Goal: Task Accomplishment & Management: Use online tool/utility

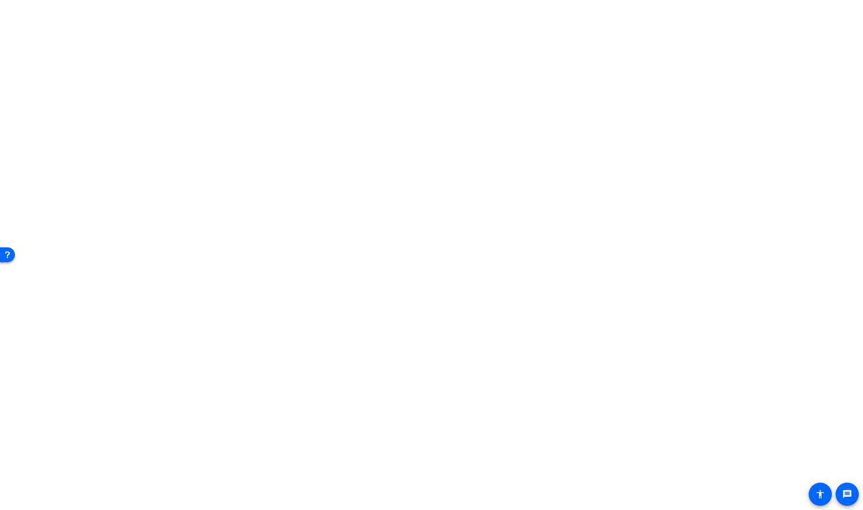
click at [756, 368] on body "message accessibility" at bounding box center [431, 255] width 863 height 510
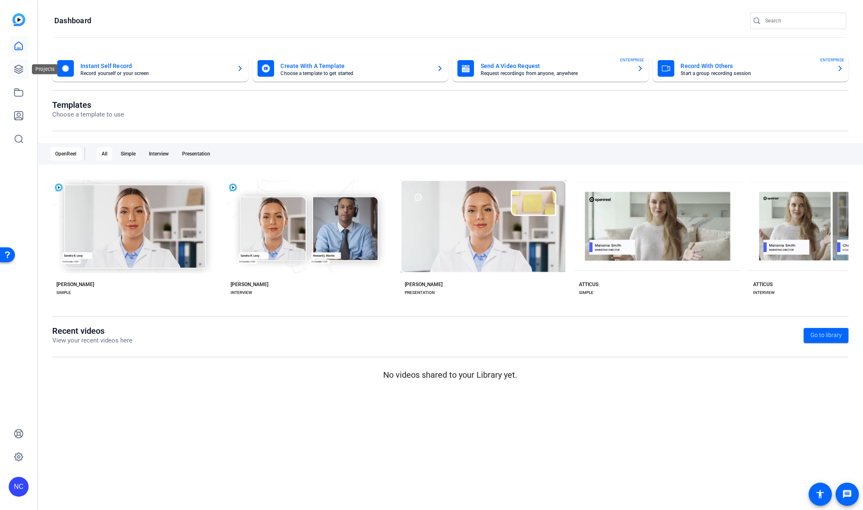
click at [19, 65] on icon at bounding box center [19, 69] width 8 height 8
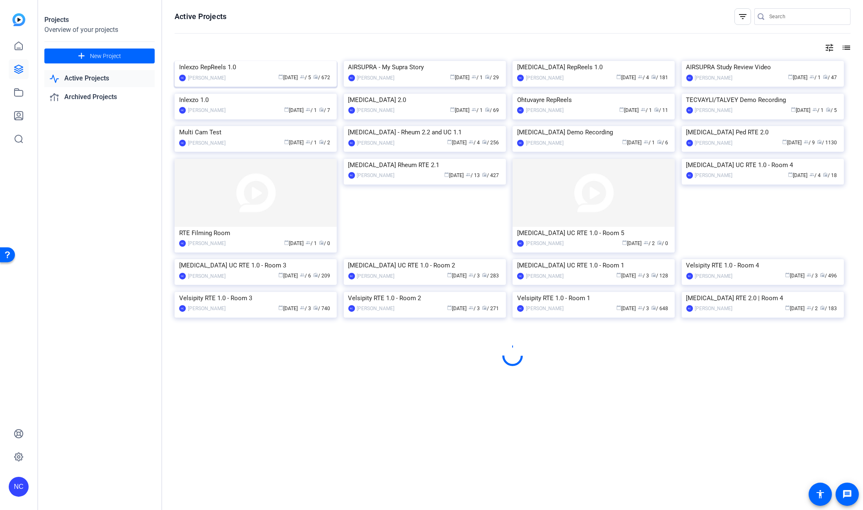
click at [240, 61] on img at bounding box center [256, 61] width 162 height 0
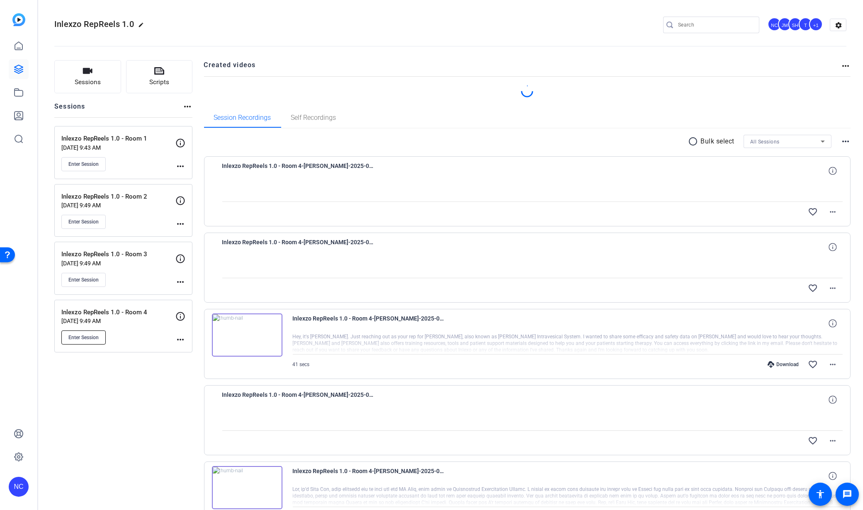
click at [90, 333] on button "Enter Session" at bounding box center [83, 337] width 44 height 14
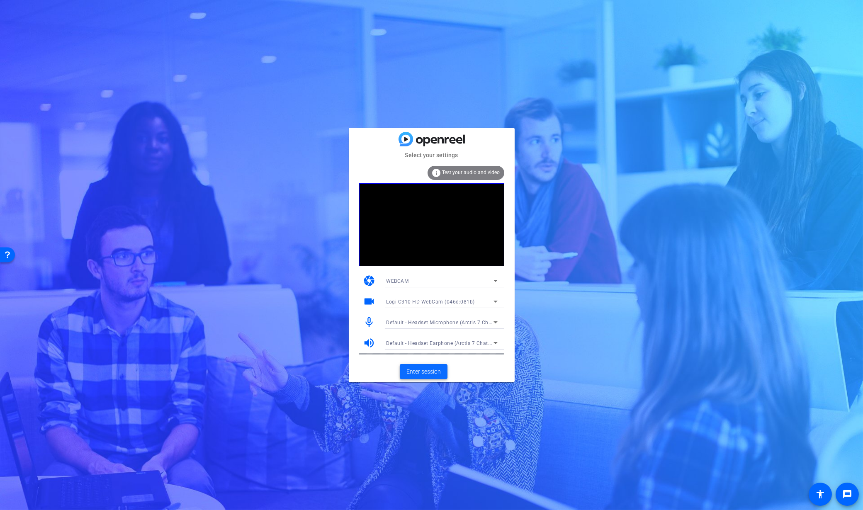
click at [415, 372] on span "Enter session" at bounding box center [423, 371] width 34 height 9
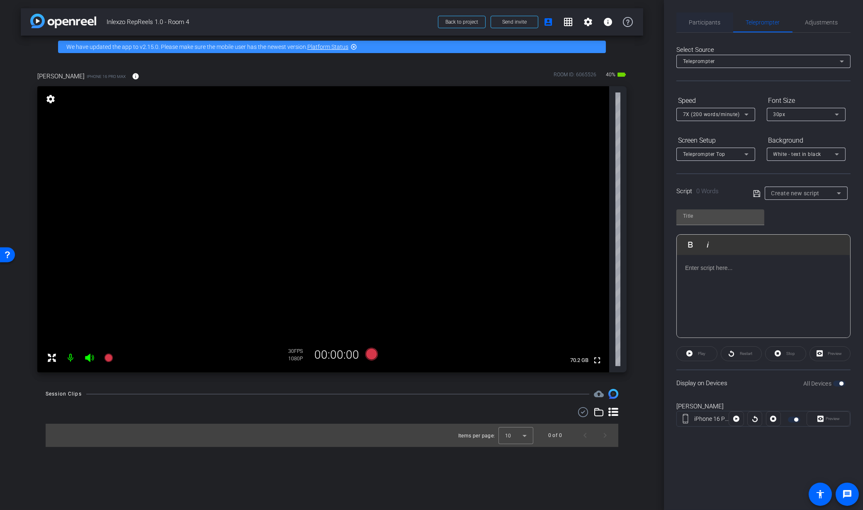
click at [716, 25] on span "Participants" at bounding box center [705, 22] width 32 height 20
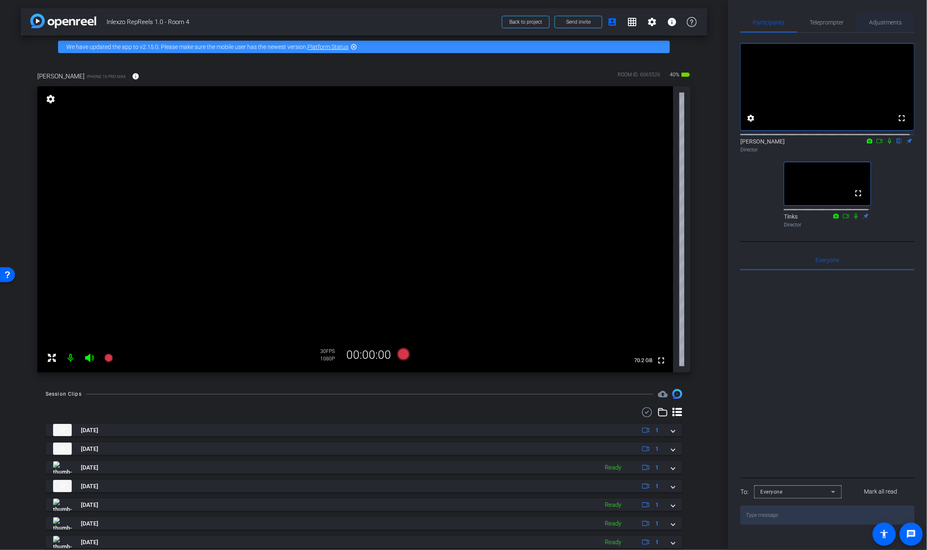
click at [862, 18] on span "Adjustments" at bounding box center [885, 22] width 33 height 20
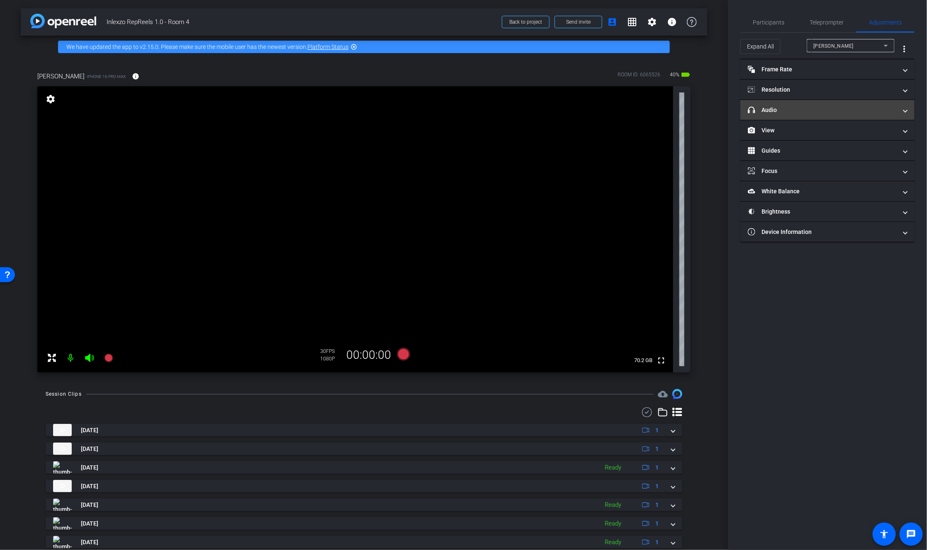
click at [777, 111] on mat-panel-title "headphone icon Audio" at bounding box center [822, 110] width 149 height 9
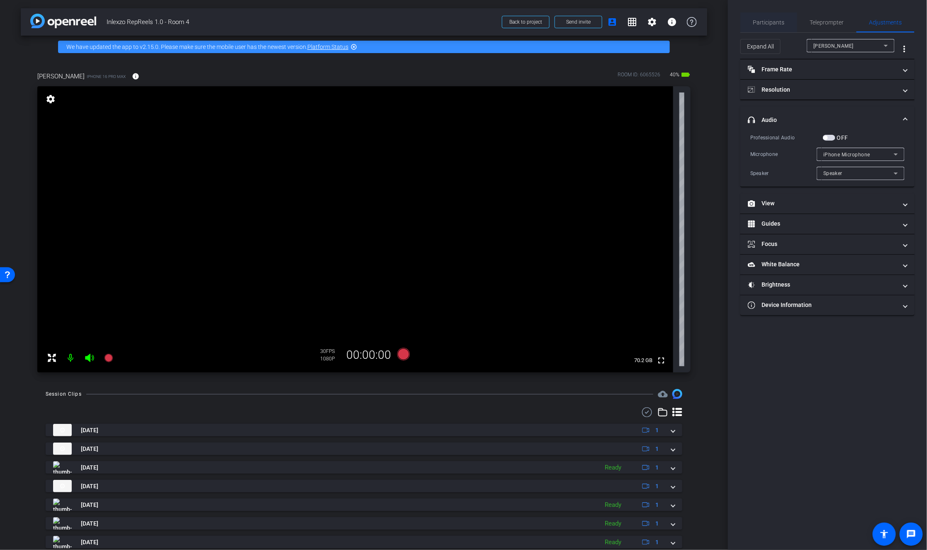
click at [766, 25] on span "Participants" at bounding box center [769, 22] width 32 height 20
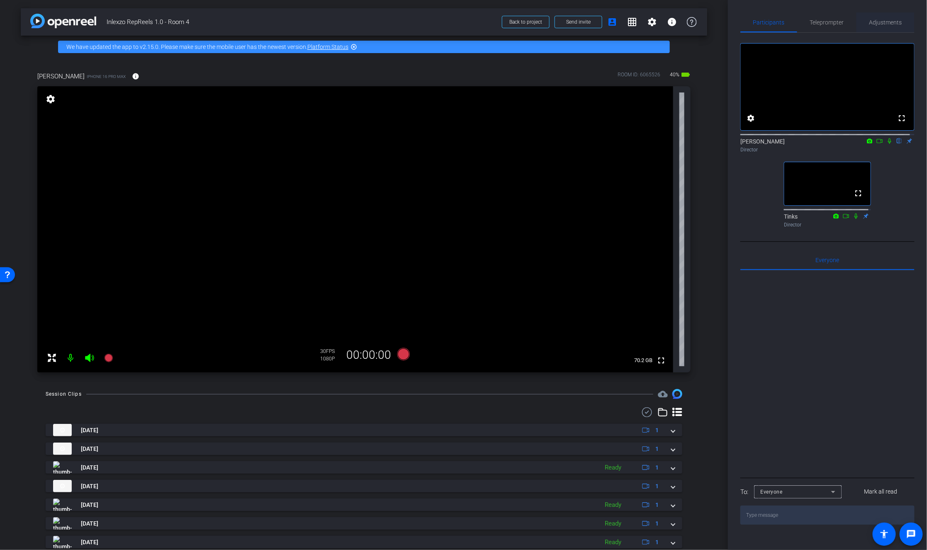
click at [862, 18] on span "Adjustments" at bounding box center [885, 22] width 33 height 20
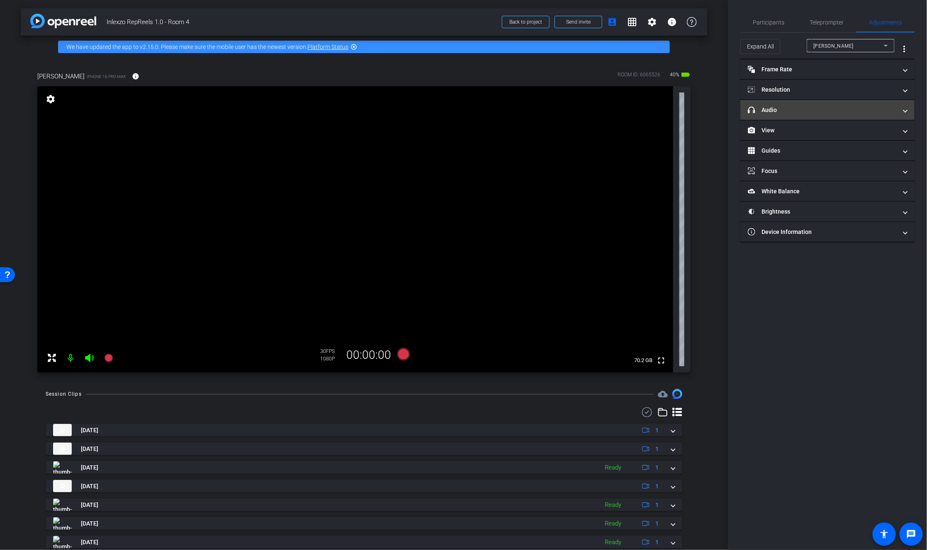
click at [781, 109] on mat-panel-title "headphone icon Audio" at bounding box center [822, 110] width 149 height 9
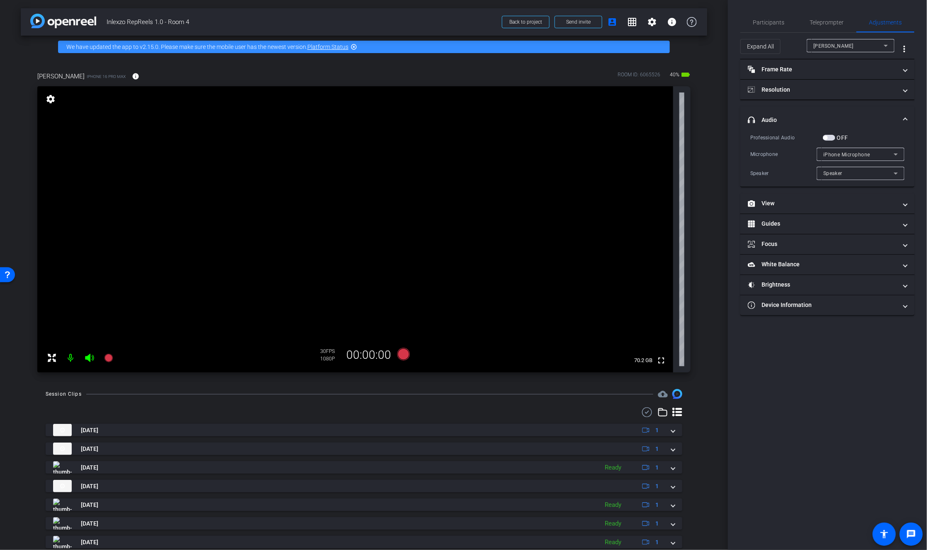
click at [834, 152] on span "iPhone Microphone" at bounding box center [846, 155] width 47 height 6
click at [859, 122] on div at bounding box center [463, 275] width 927 height 550
click at [402, 352] on icon at bounding box center [403, 354] width 12 height 12
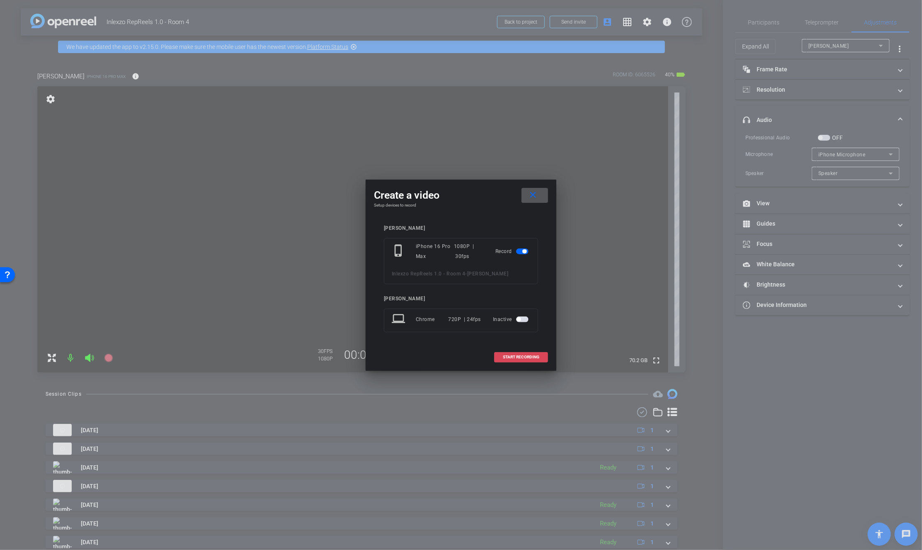
click at [507, 356] on span "START RECORDING" at bounding box center [521, 357] width 36 height 4
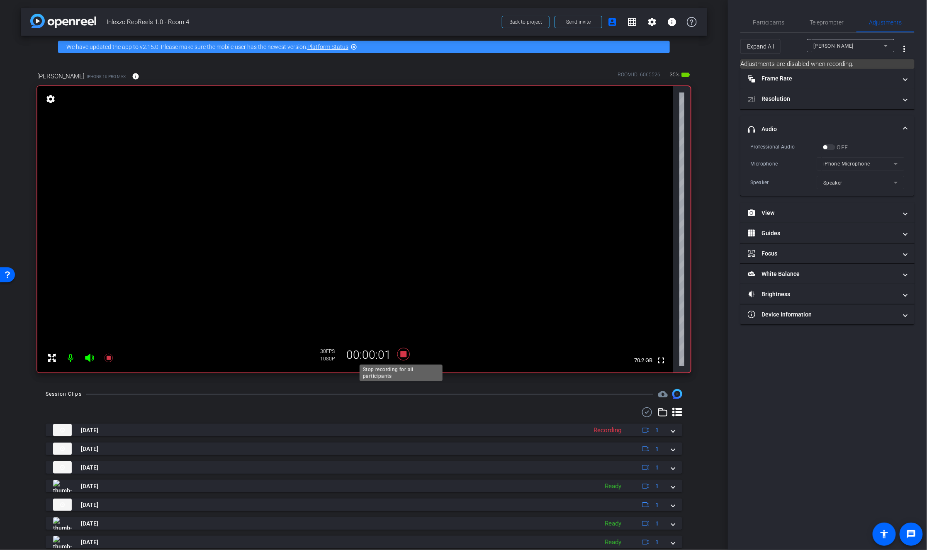
click at [401, 353] on icon at bounding box center [403, 354] width 12 height 12
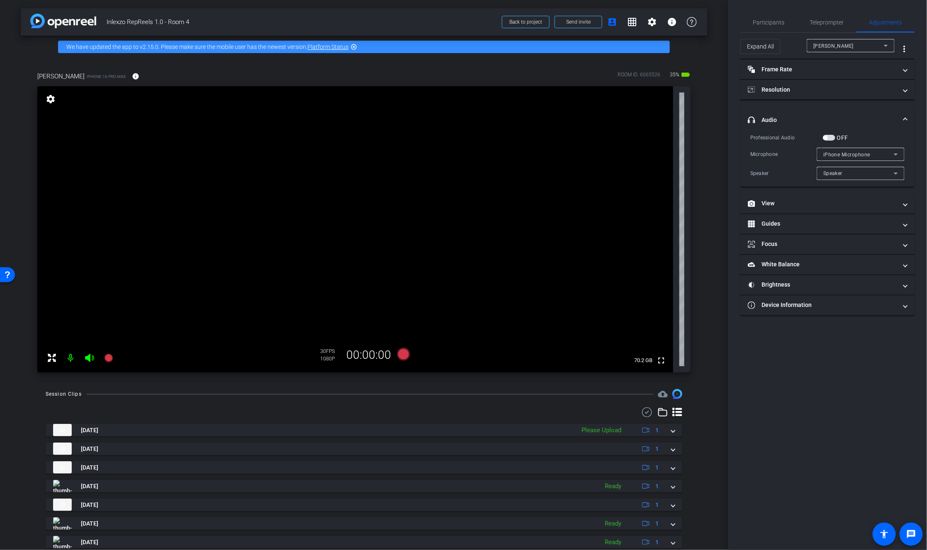
click at [824, 136] on span "button" at bounding box center [825, 138] width 4 height 4
click at [400, 358] on icon at bounding box center [403, 354] width 12 height 12
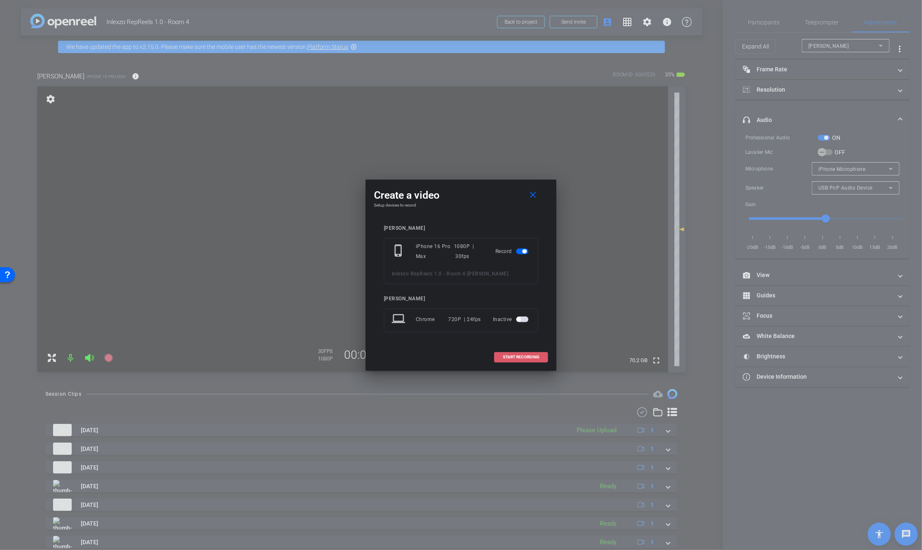
click at [510, 353] on span at bounding box center [521, 357] width 53 height 20
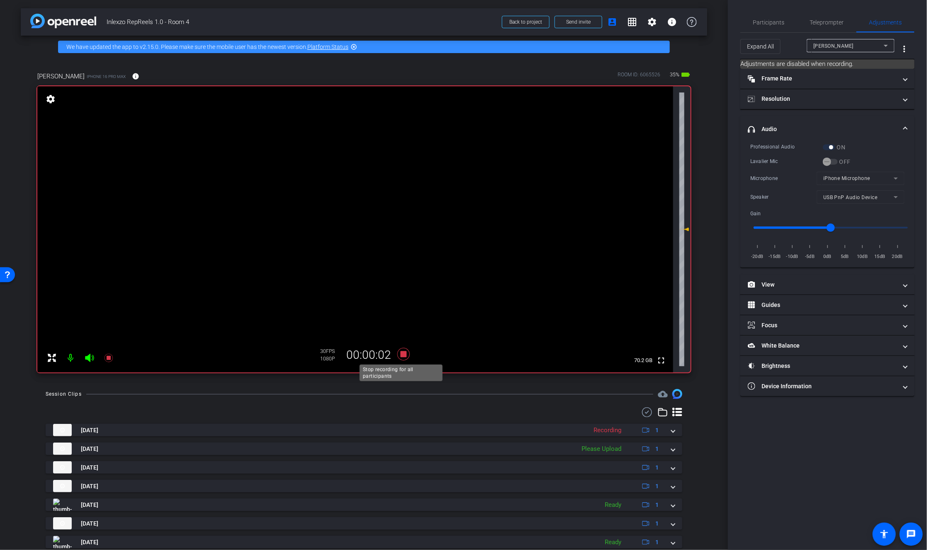
click at [401, 359] on icon at bounding box center [403, 354] width 20 height 15
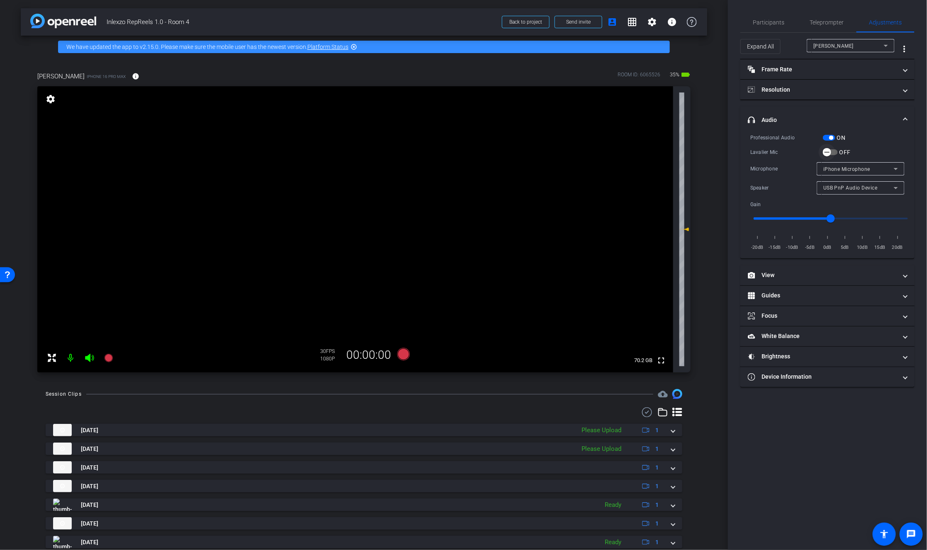
click at [827, 151] on icon "button" at bounding box center [826, 151] width 7 height 7
click at [830, 169] on span "Lavalier Microphone" at bounding box center [847, 169] width 49 height 6
click at [862, 143] on div at bounding box center [463, 275] width 927 height 550
click at [861, 189] on div "Speaker" at bounding box center [858, 187] width 70 height 10
click at [862, 132] on div at bounding box center [463, 275] width 927 height 550
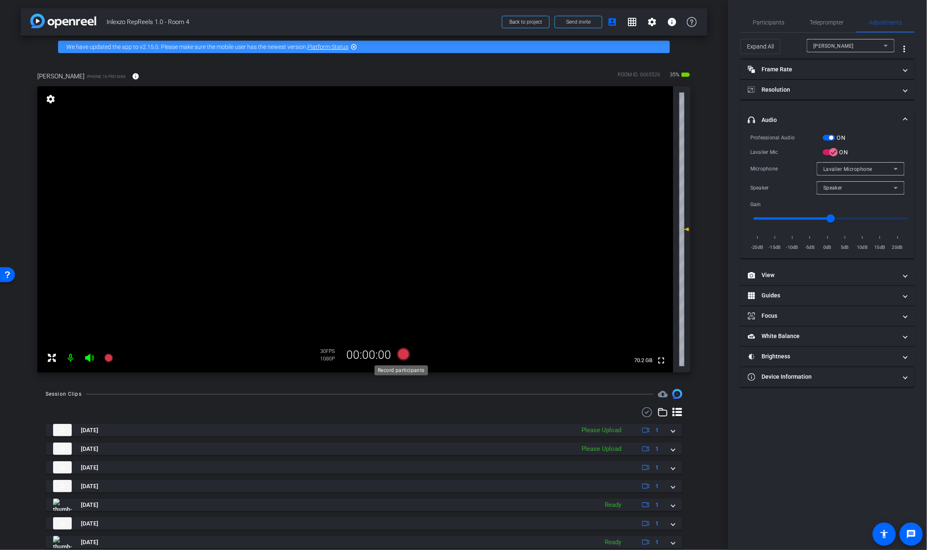
click at [404, 349] on icon at bounding box center [403, 354] width 20 height 15
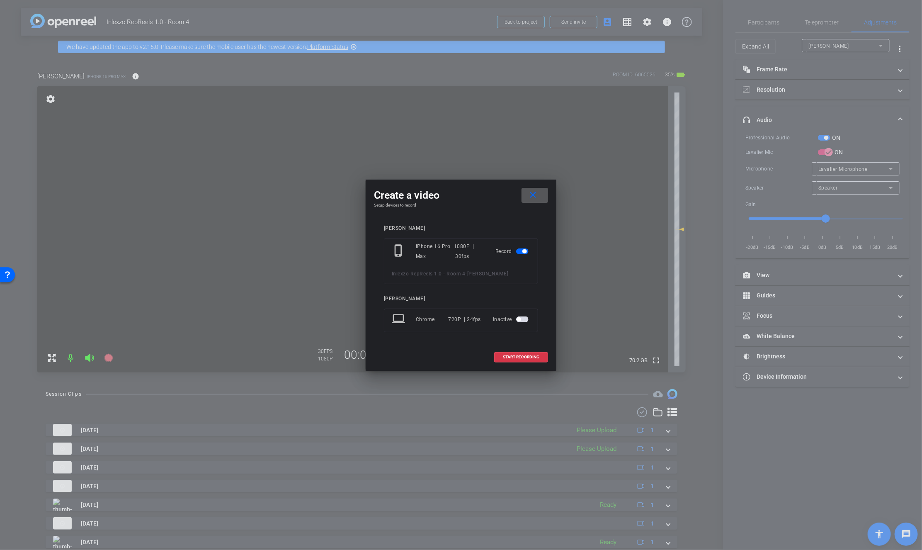
click at [539, 197] on span at bounding box center [535, 195] width 27 height 20
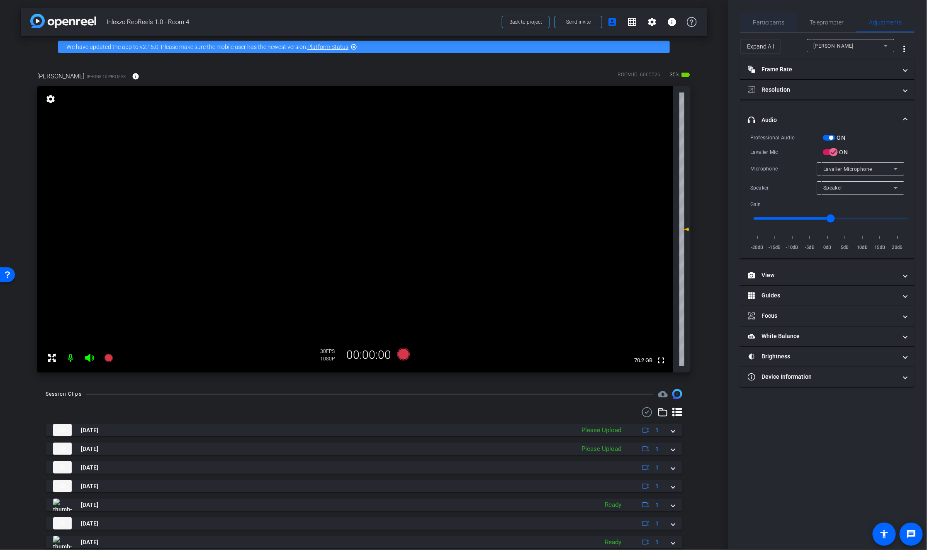
click at [775, 25] on span "Participants" at bounding box center [769, 22] width 32 height 6
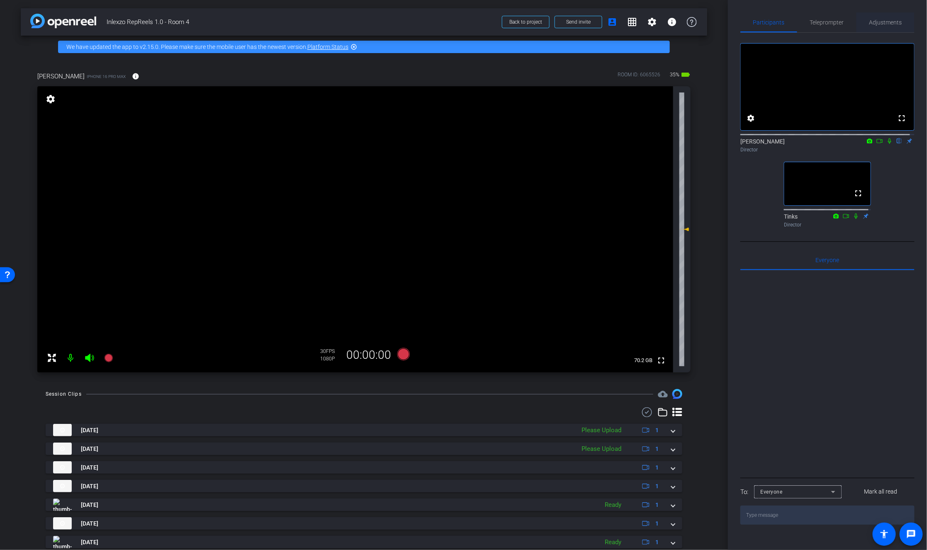
click at [862, 20] on span "Adjustments" at bounding box center [885, 22] width 33 height 6
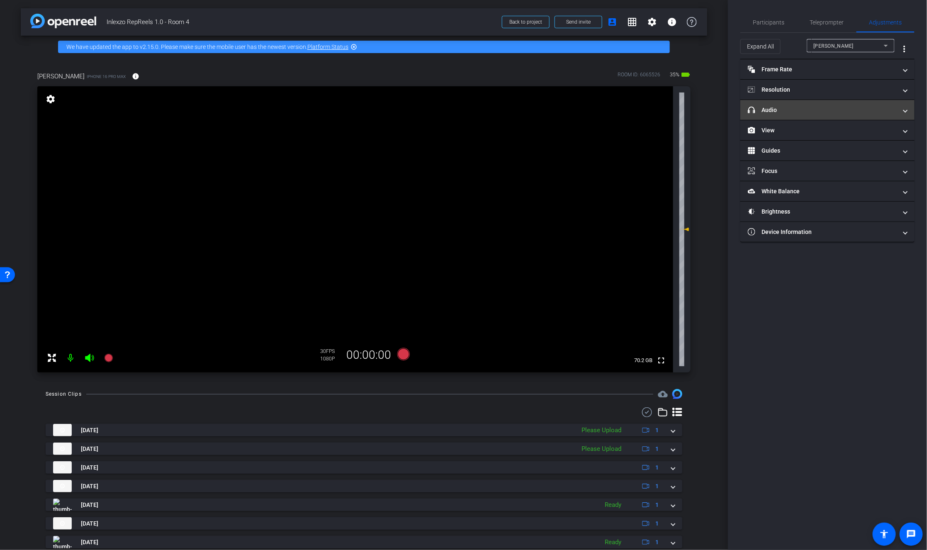
click at [789, 112] on mat-panel-title "headphone icon Audio" at bounding box center [822, 110] width 149 height 9
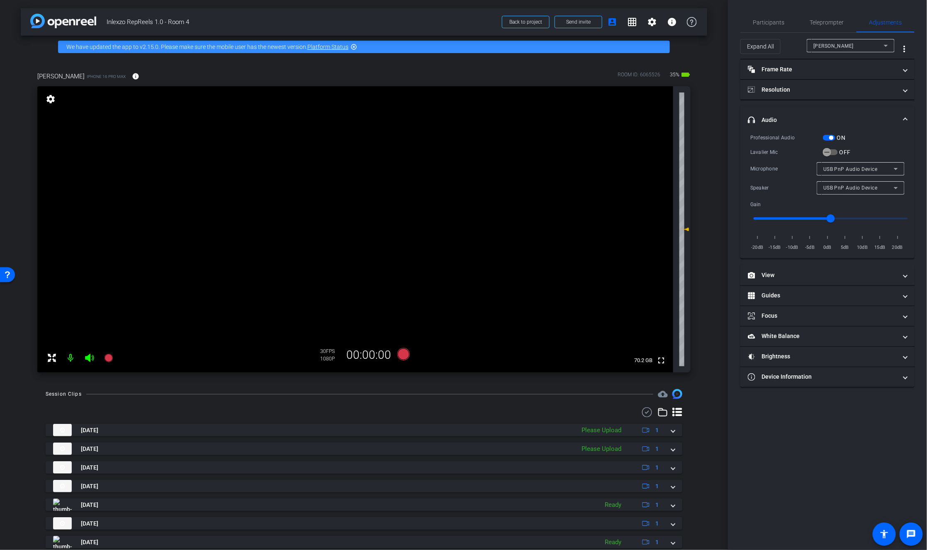
click at [827, 137] on span "button" at bounding box center [829, 138] width 12 height 6
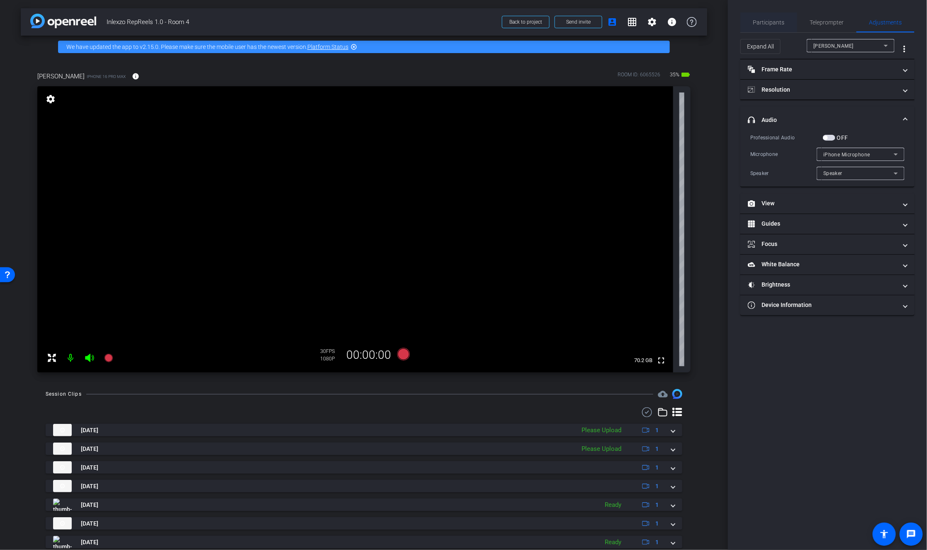
click at [777, 22] on span "Participants" at bounding box center [769, 22] width 32 height 6
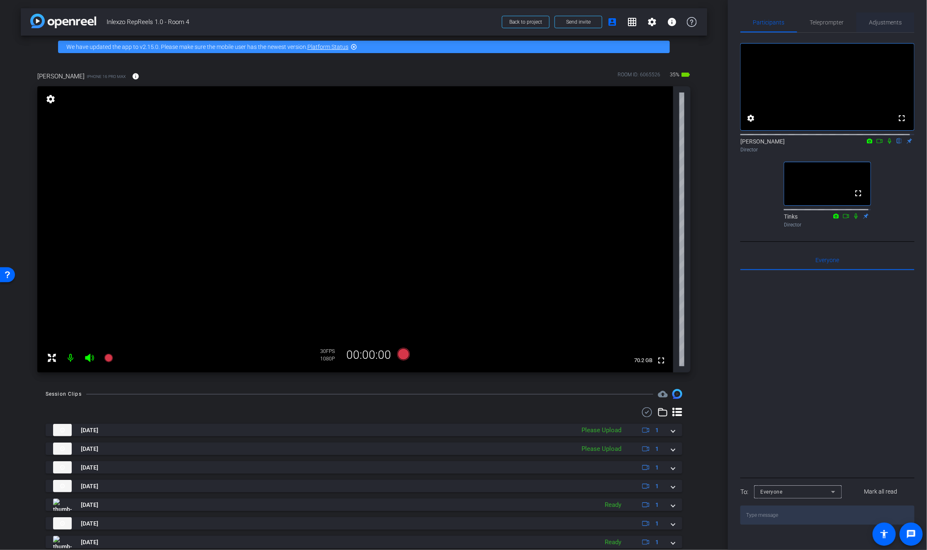
click at [862, 23] on span "Adjustments" at bounding box center [885, 22] width 33 height 6
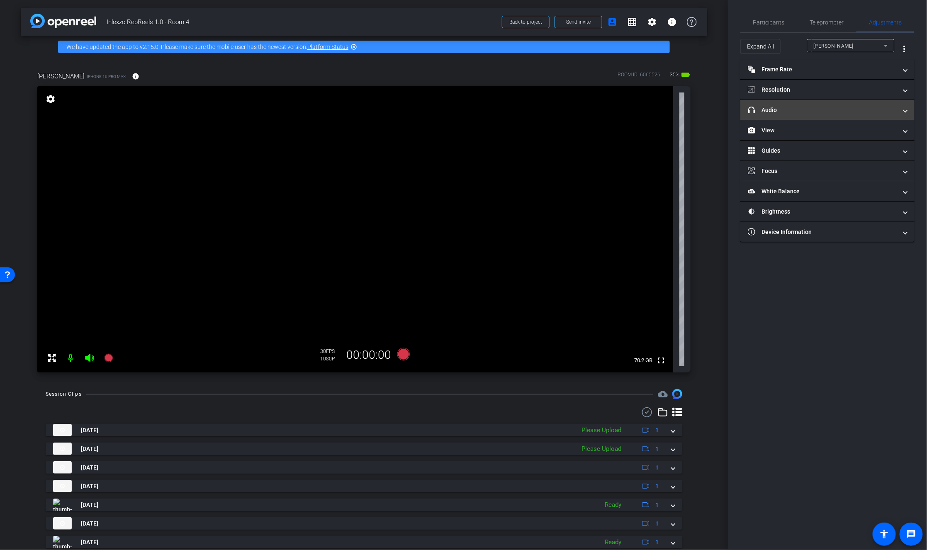
click at [807, 109] on mat-panel-title "headphone icon Audio" at bounding box center [822, 110] width 149 height 9
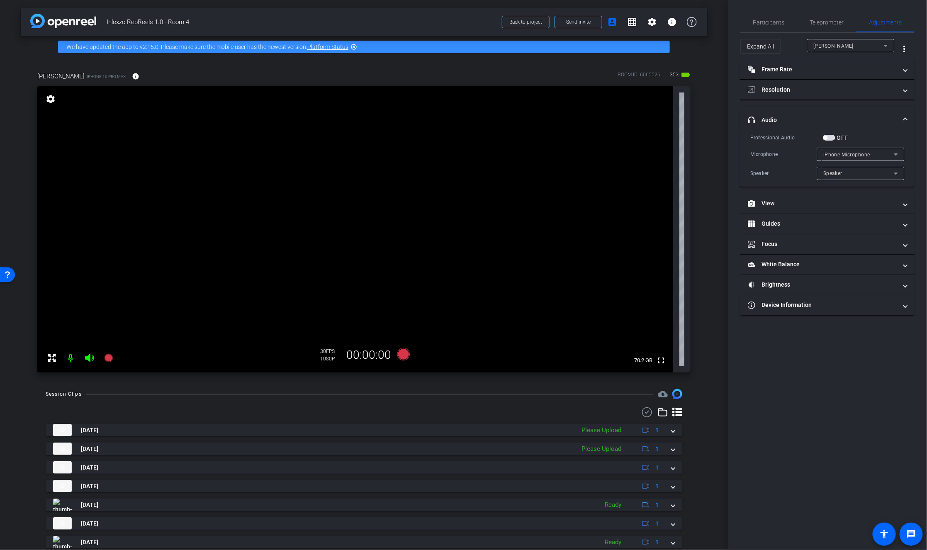
click at [826, 138] on span "button" at bounding box center [825, 138] width 4 height 4
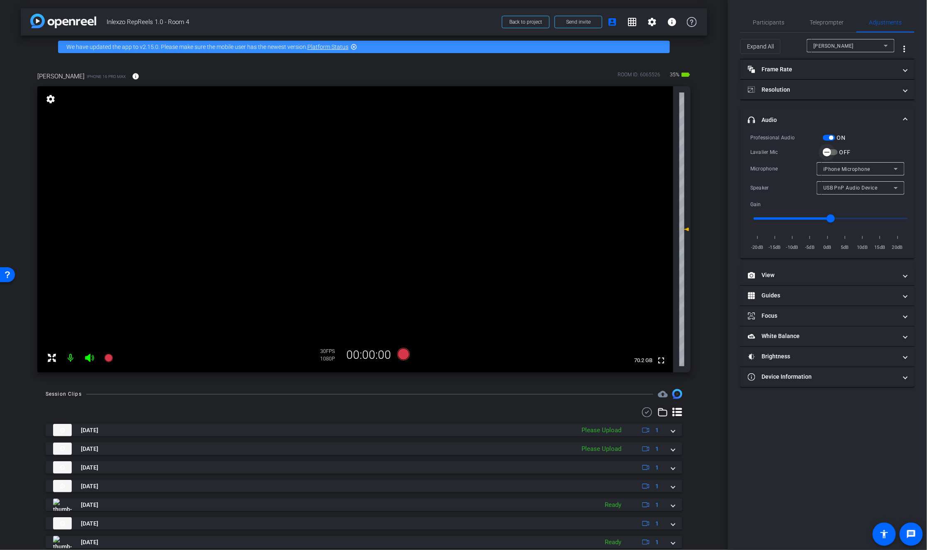
click at [827, 150] on icon "button" at bounding box center [826, 151] width 7 height 7
click at [401, 353] on icon at bounding box center [403, 354] width 12 height 12
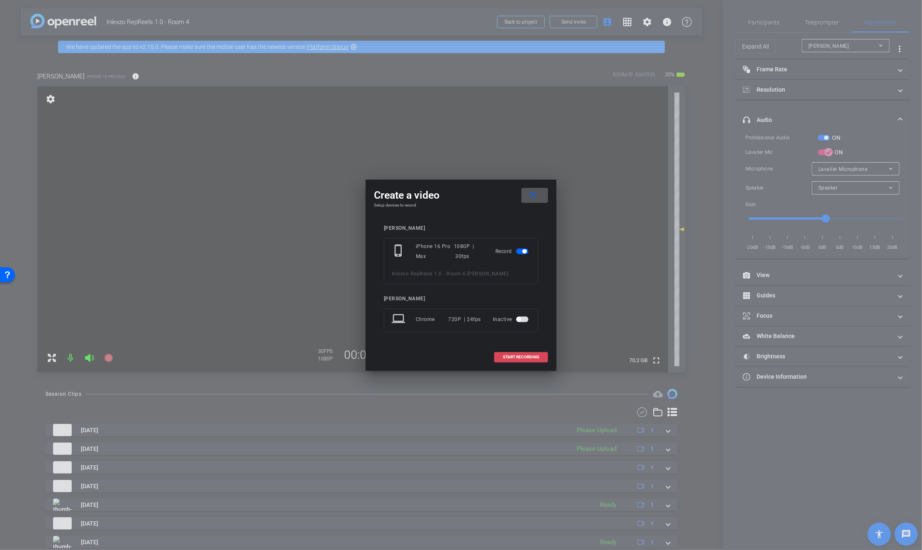
click at [521, 355] on span "START RECORDING" at bounding box center [521, 357] width 36 height 4
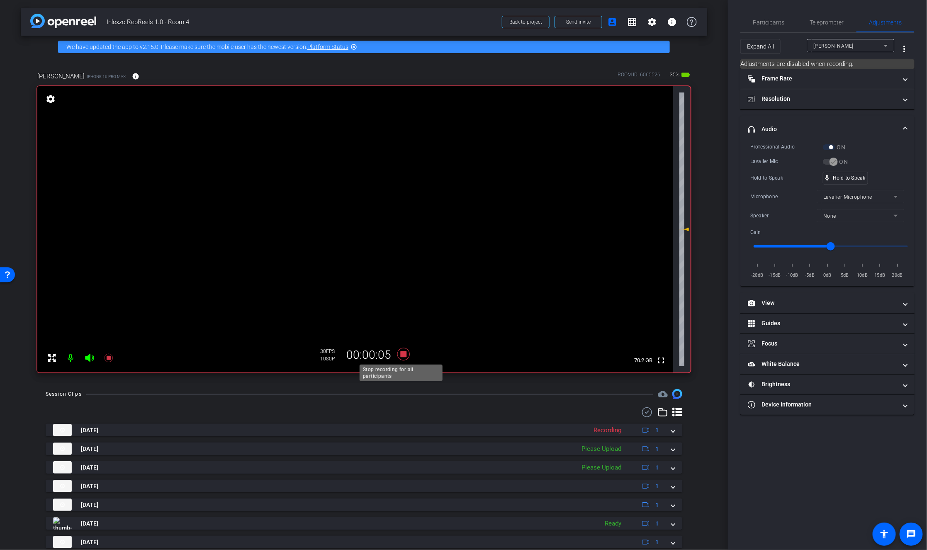
click at [404, 353] on icon at bounding box center [403, 354] width 20 height 15
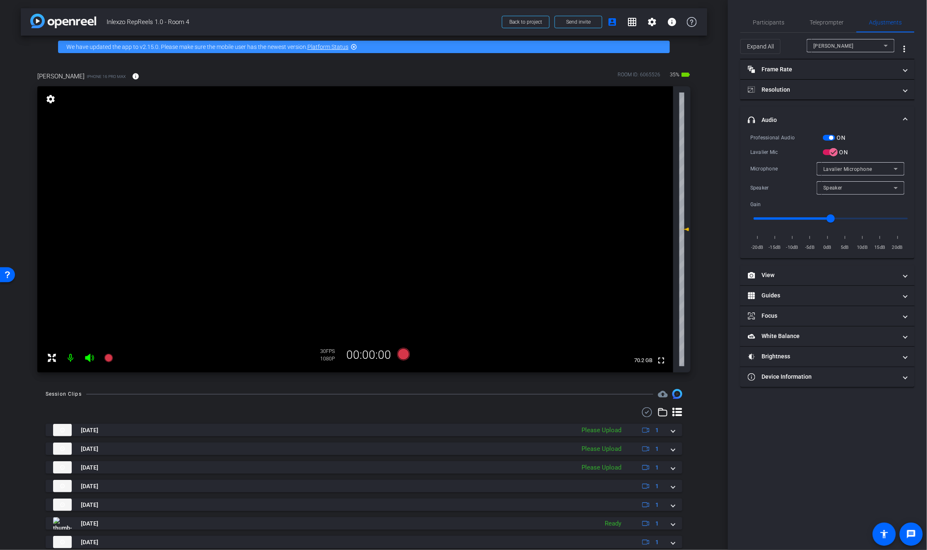
click at [826, 139] on span "button" at bounding box center [829, 138] width 12 height 6
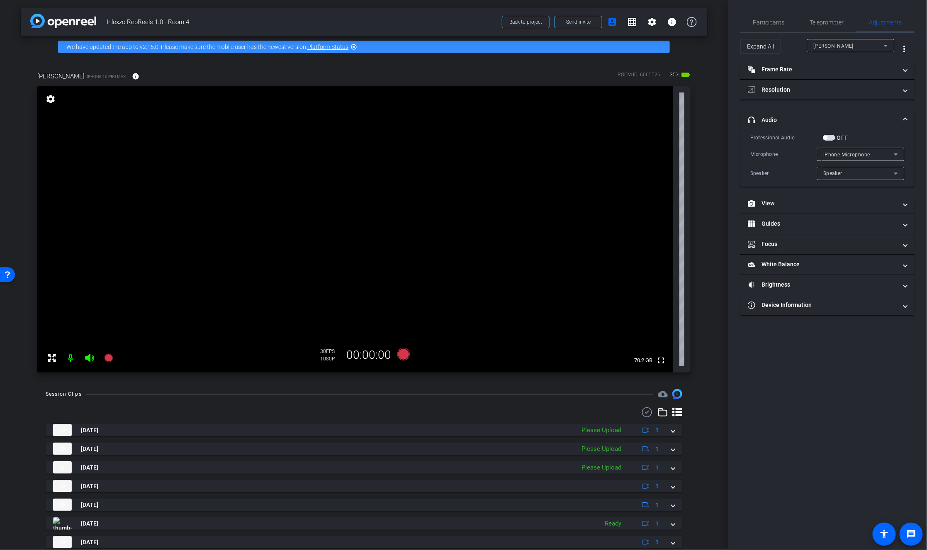
click at [828, 152] on span "iPhone Microphone" at bounding box center [846, 155] width 47 height 6
click at [803, 166] on div at bounding box center [463, 275] width 927 height 550
click at [763, 19] on span "Participants" at bounding box center [769, 22] width 32 height 6
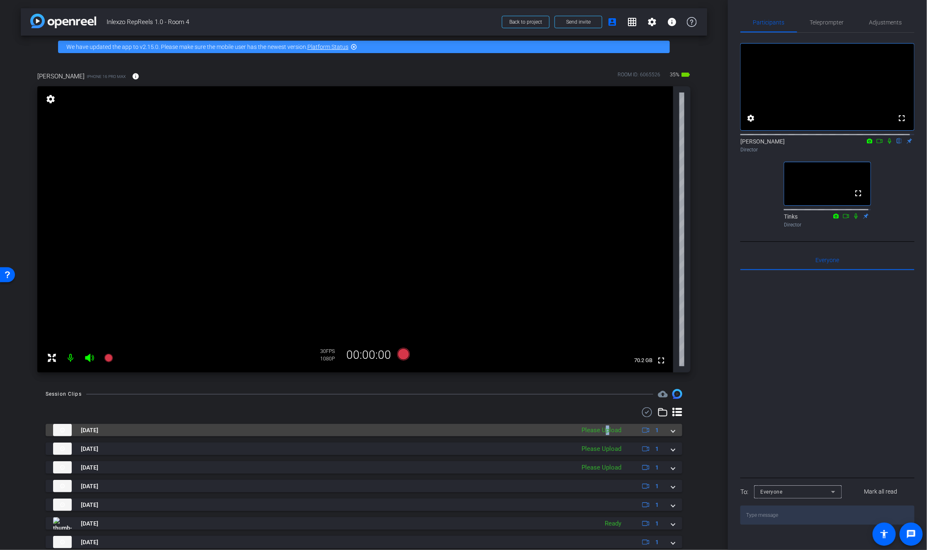
click at [603, 432] on div "Please Upload" at bounding box center [601, 430] width 48 height 10
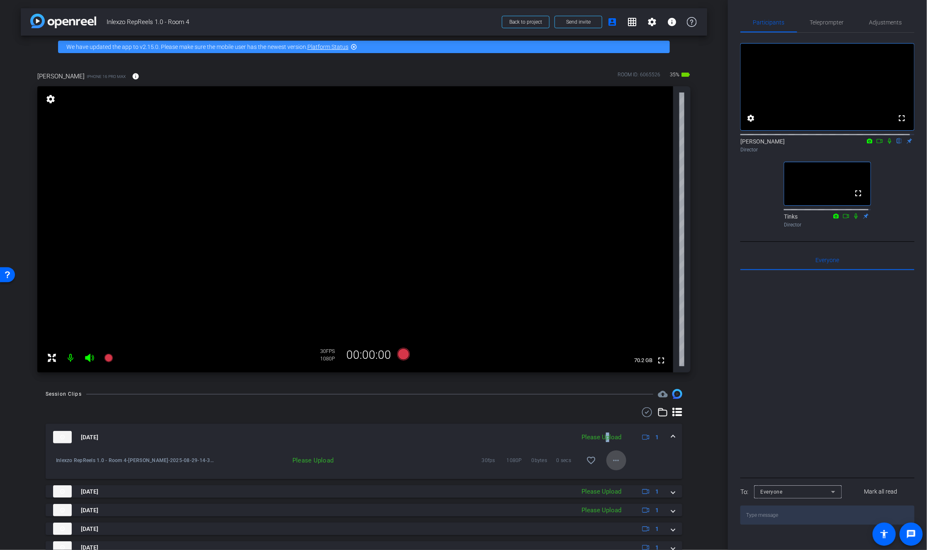
click at [614, 463] on mat-icon "more_horiz" at bounding box center [616, 460] width 10 height 10
click at [617, 476] on span "Upload" at bounding box center [625, 478] width 33 height 10
click at [126, 75] on span at bounding box center [136, 76] width 20 height 20
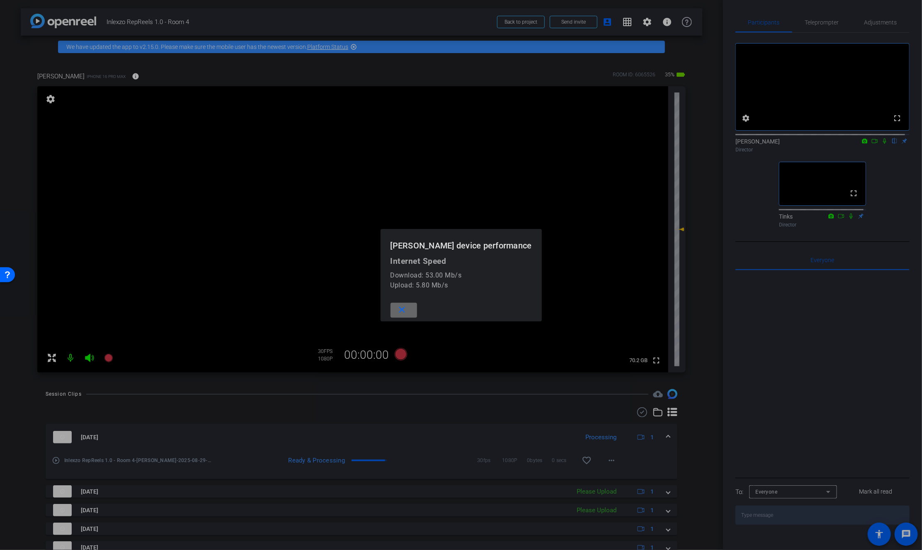
click at [407, 308] on span at bounding box center [404, 310] width 27 height 20
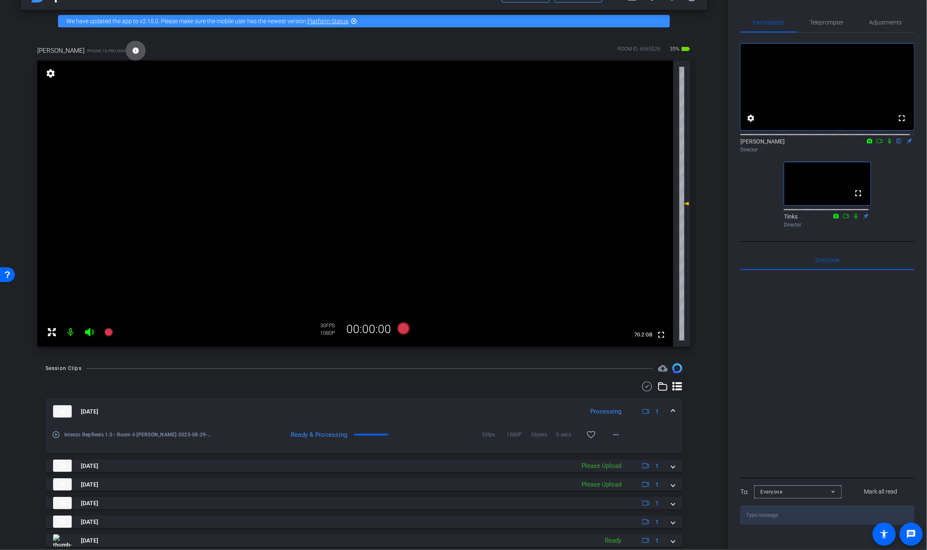
scroll to position [46, 0]
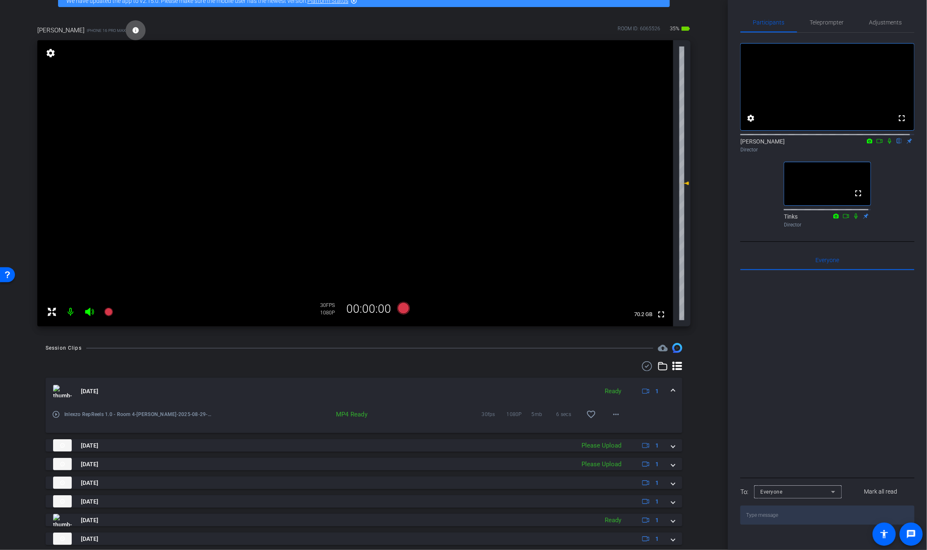
click at [862, 144] on icon at bounding box center [889, 141] width 7 height 6
click at [862, 143] on icon at bounding box center [880, 141] width 6 height 4
